Goal: Register for event/course

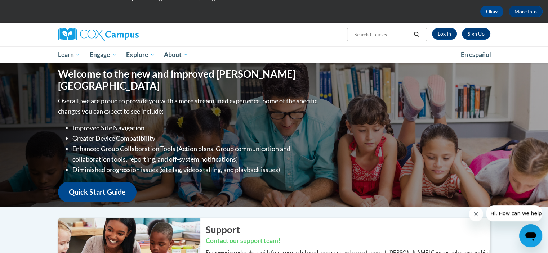
scroll to position [29, 0]
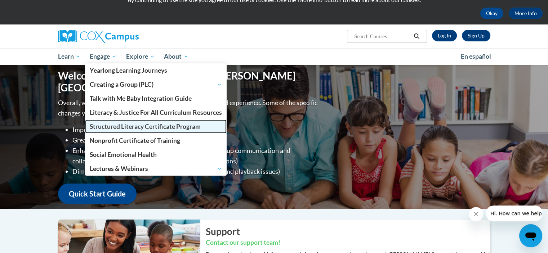
click at [119, 125] on span "Structured Literacy Certificate Program" at bounding box center [145, 127] width 111 height 8
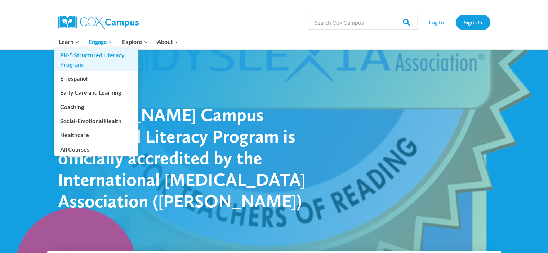
click at [70, 62] on link "PK-5 Structured Literacy Program" at bounding box center [96, 59] width 84 height 23
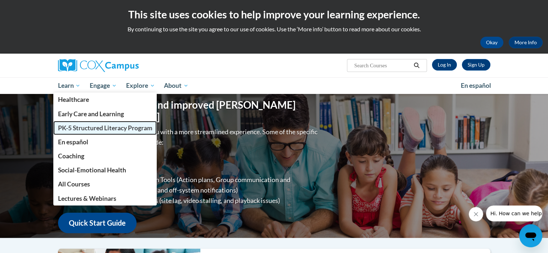
click at [73, 126] on span "PK-5 Structured Literacy Program" at bounding box center [105, 128] width 94 height 8
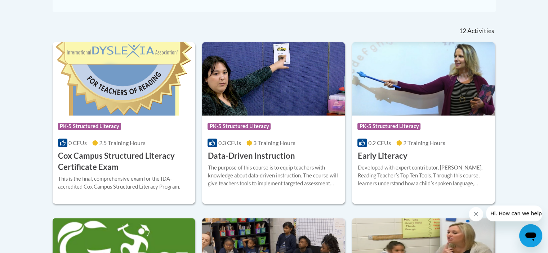
scroll to position [282, 0]
